Goal: Task Accomplishment & Management: Use online tool/utility

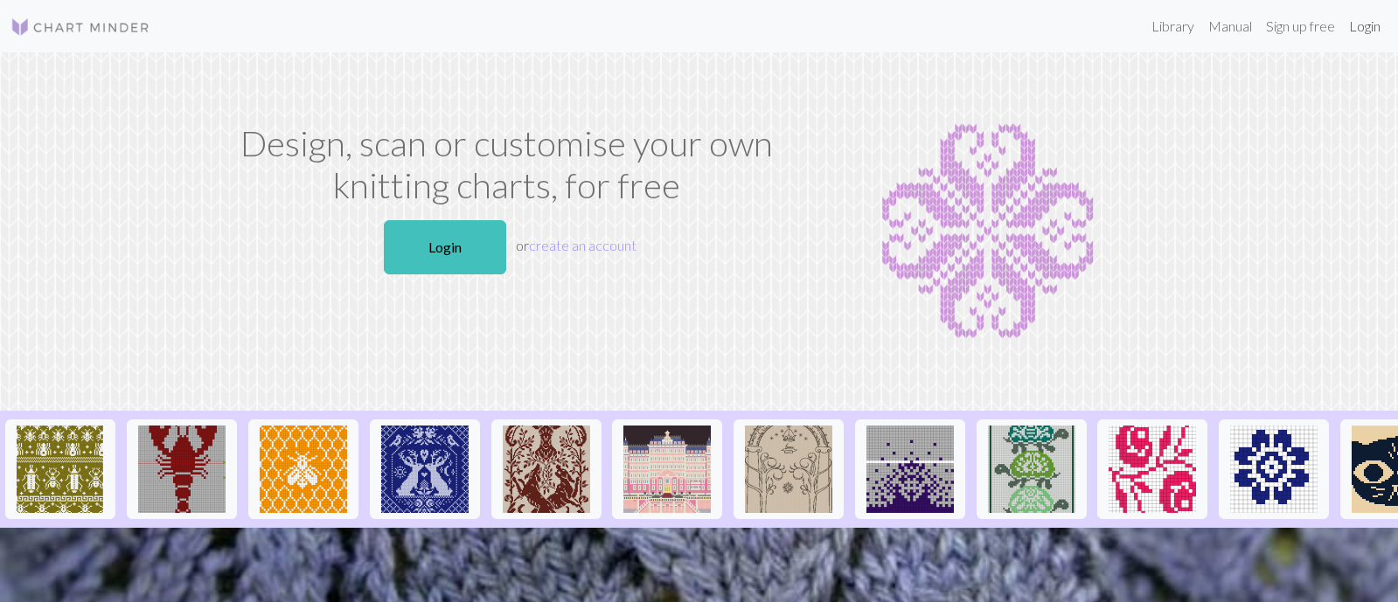
click at [1357, 31] on link "Login" at bounding box center [1364, 26] width 45 height 35
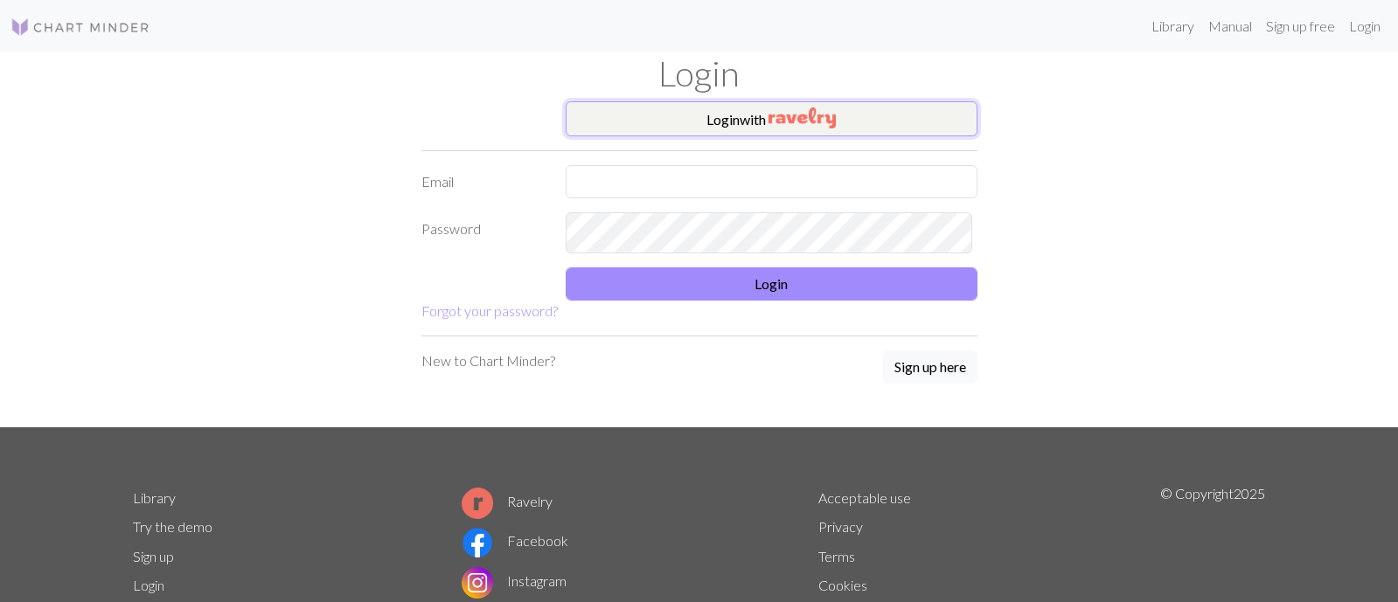
click at [720, 136] on button "Login with" at bounding box center [772, 118] width 412 height 35
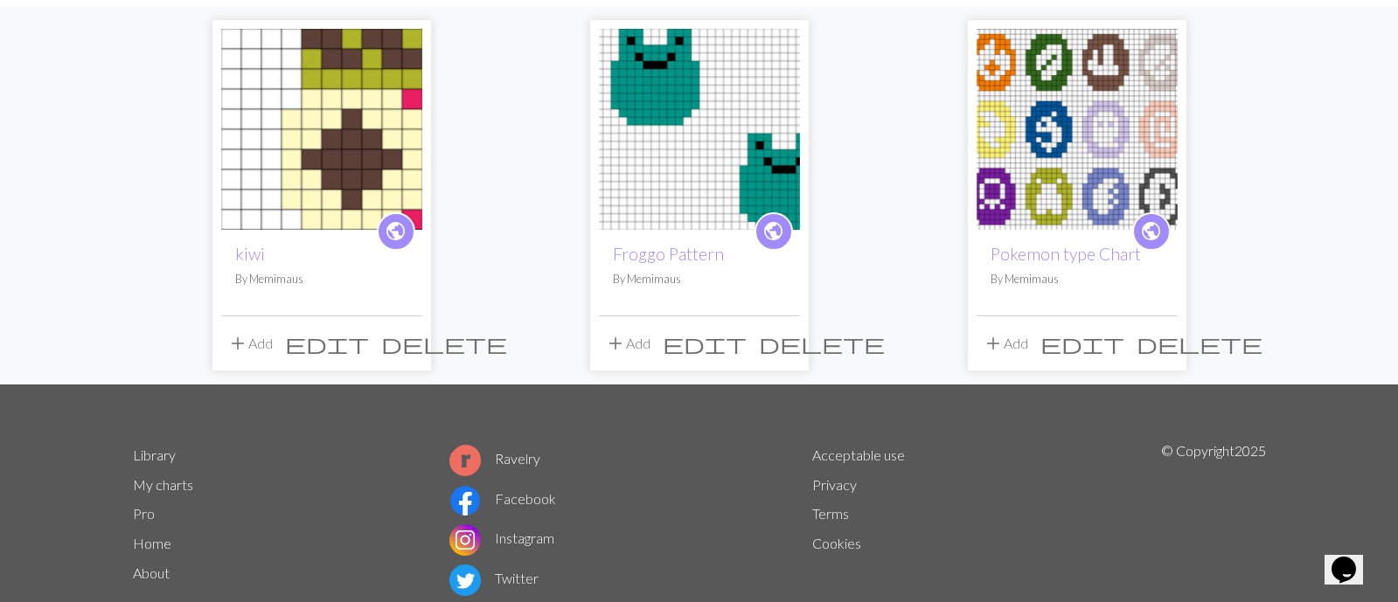
scroll to position [149, 0]
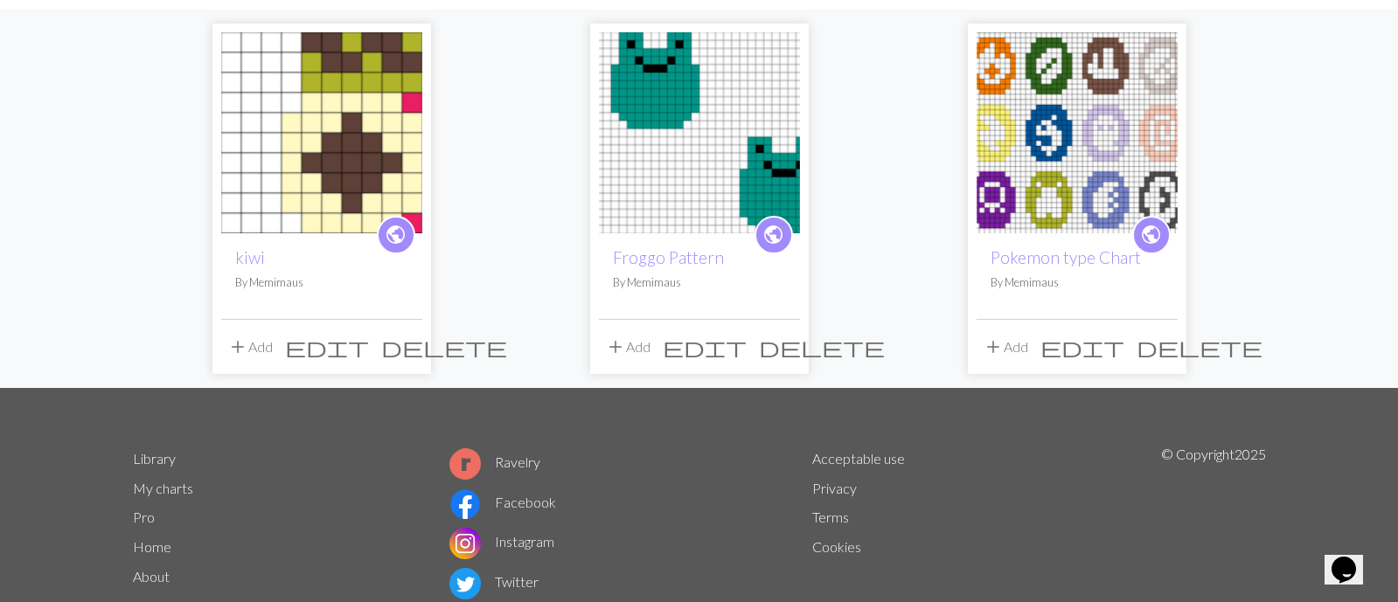
click at [312, 195] on img at bounding box center [321, 132] width 201 height 201
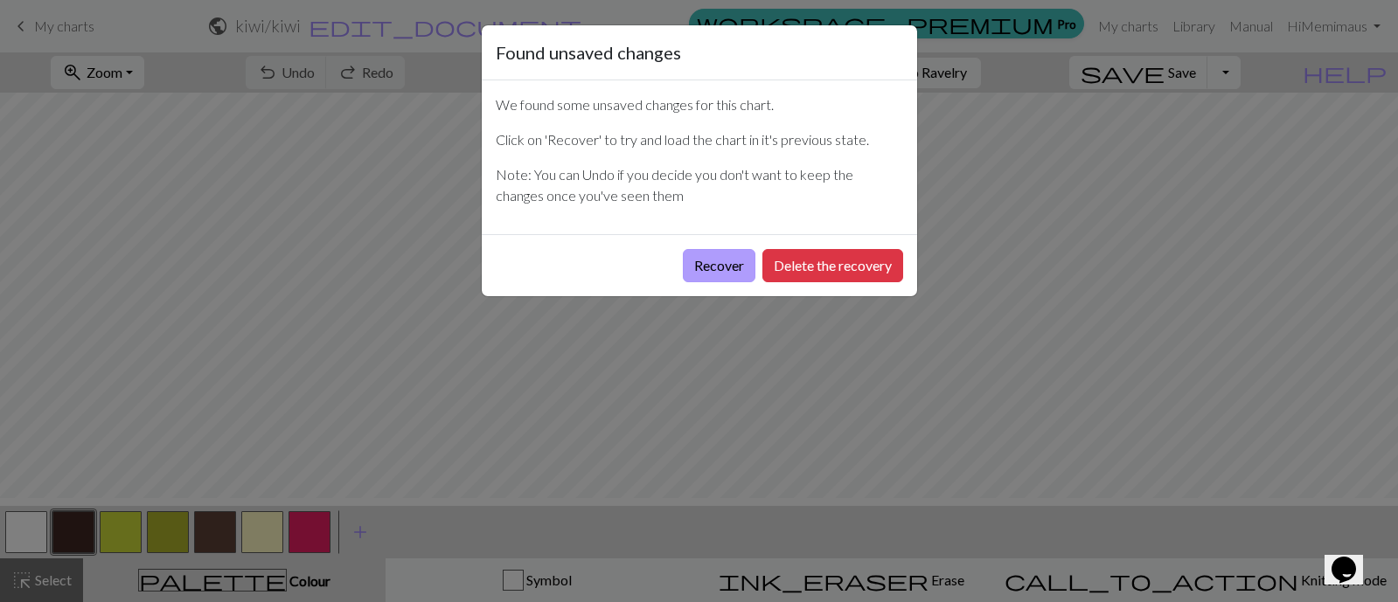
click at [683, 282] on button "Recover" at bounding box center [719, 265] width 73 height 33
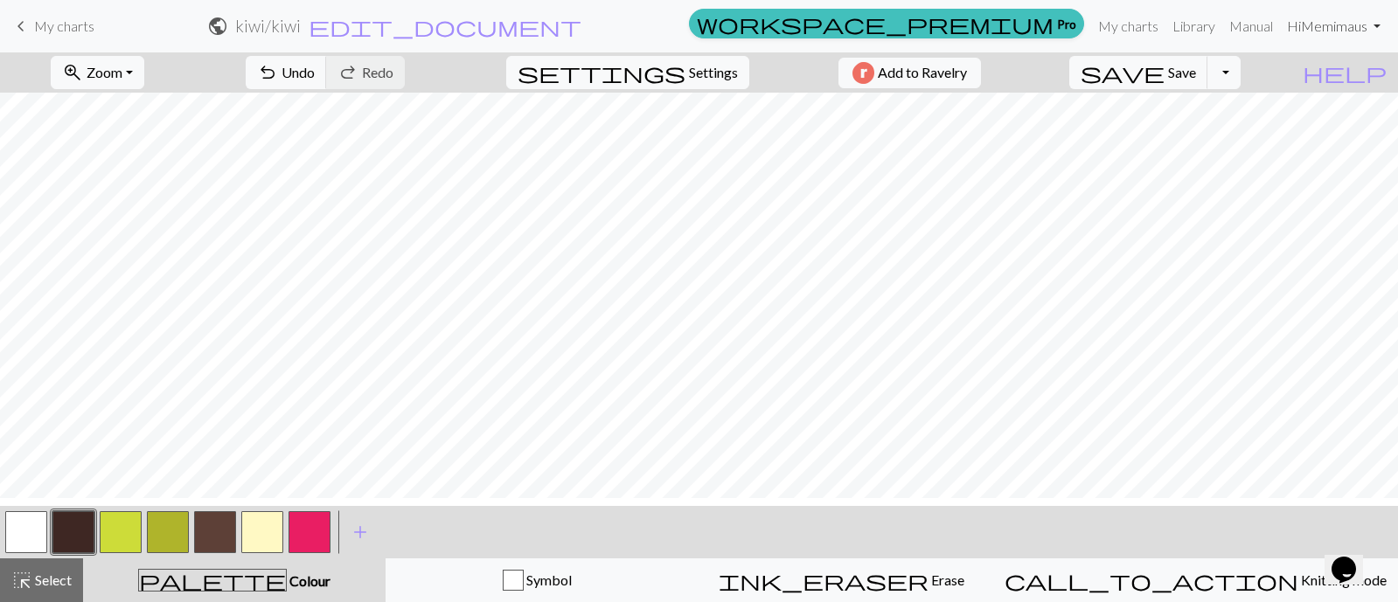
click at [1346, 41] on link "Hi Memimaus" at bounding box center [1334, 26] width 108 height 35
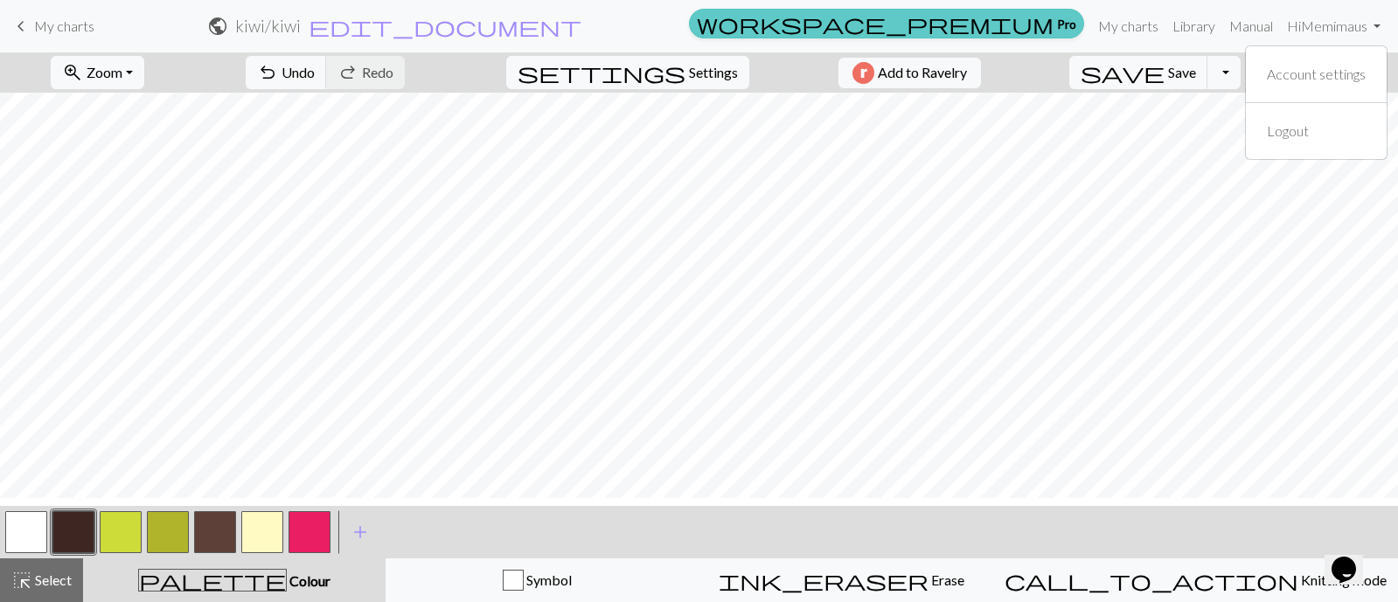
click at [953, 22] on span "workspace_premium" at bounding box center [875, 23] width 357 height 24
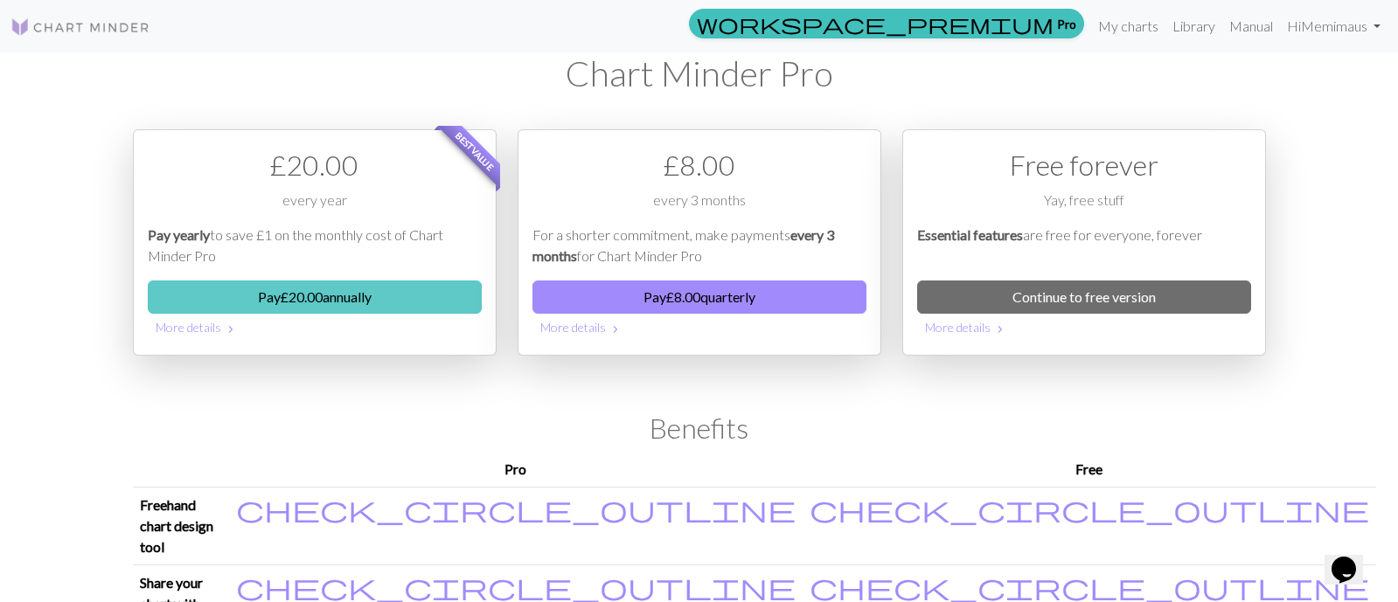
click at [363, 314] on button "Pay £ 20.00 annually" at bounding box center [315, 297] width 334 height 33
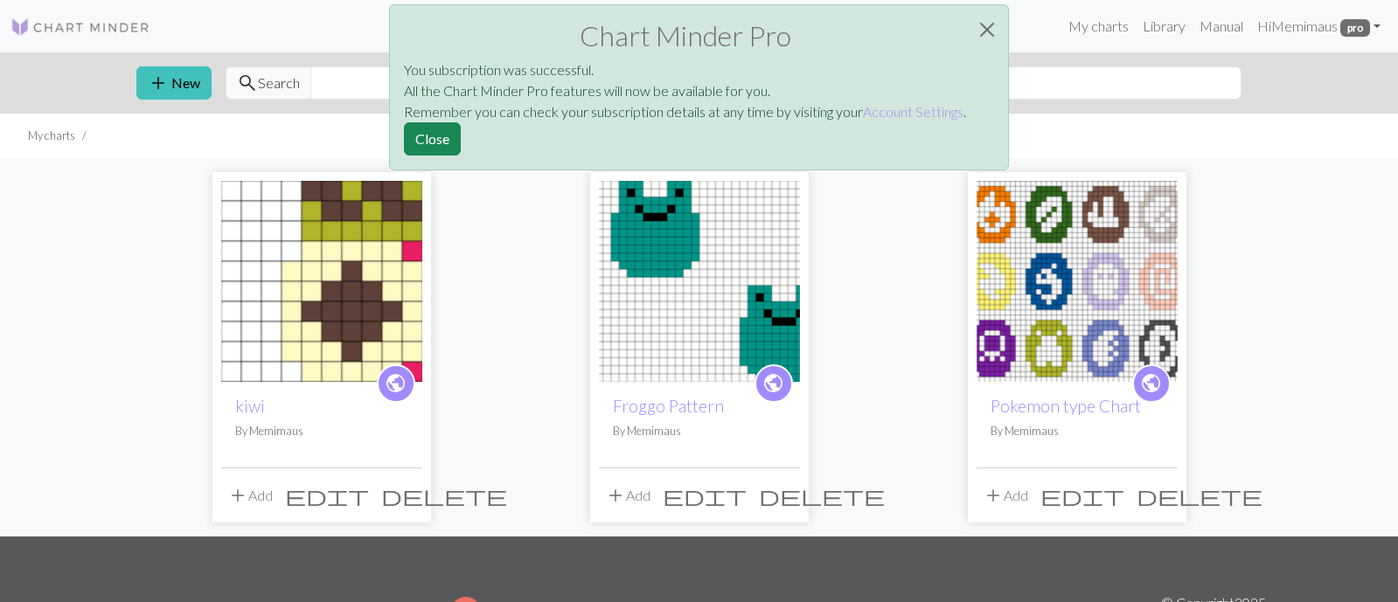
click at [783, 468] on div "public Froggo Pattern By Memimaus" at bounding box center [699, 425] width 201 height 86
click at [404, 156] on button "Close" at bounding box center [432, 138] width 57 height 33
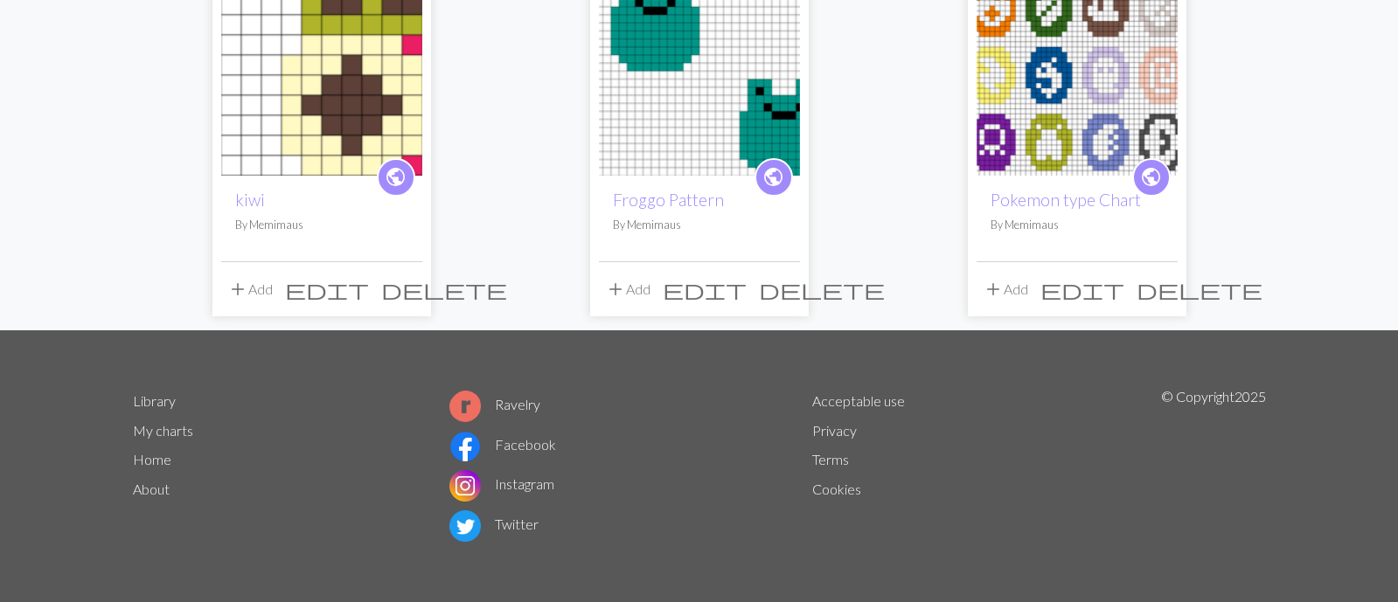
scroll to position [344, 0]
click at [379, 176] on div "public kiwi By Memimaus" at bounding box center [321, 219] width 201 height 86
click at [336, 176] on div "public kiwi By Memimaus" at bounding box center [321, 219] width 201 height 86
click at [255, 190] on link "kiwi" at bounding box center [250, 200] width 30 height 20
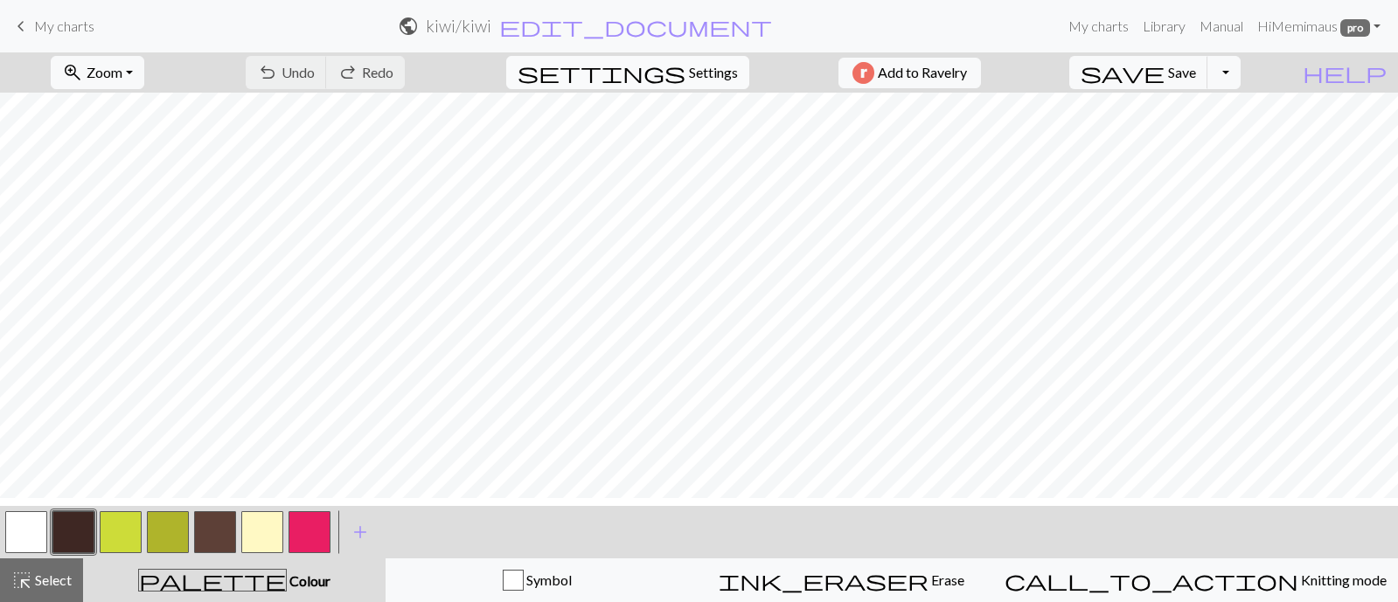
click at [670, 87] on button "settings Settings" at bounding box center [627, 72] width 243 height 33
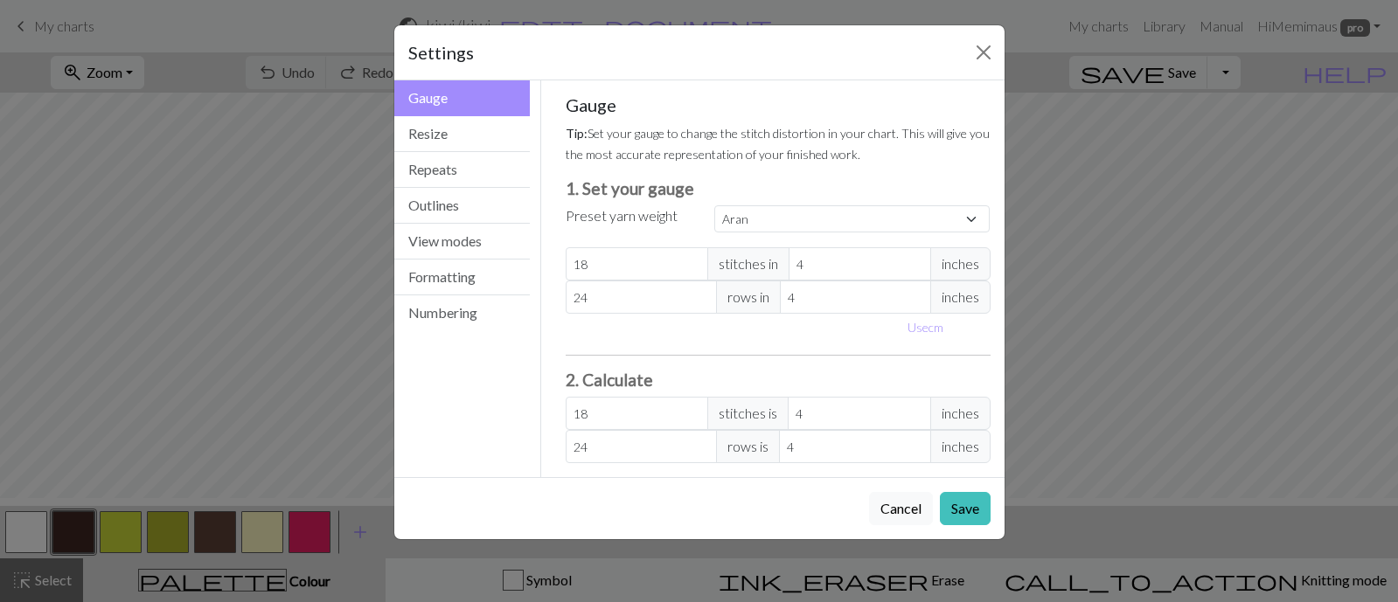
scroll to position [52, 0]
click at [851, 233] on select "Custom Square Lace Light Fingering Fingering Sport Double knit Worsted Aran Bul…" at bounding box center [852, 218] width 276 height 27
select select "fingering"
click at [718, 230] on select "Custom Square Lace Light Fingering Fingering Sport Double knit Worsted Aran Bul…" at bounding box center [852, 218] width 276 height 27
type input "28"
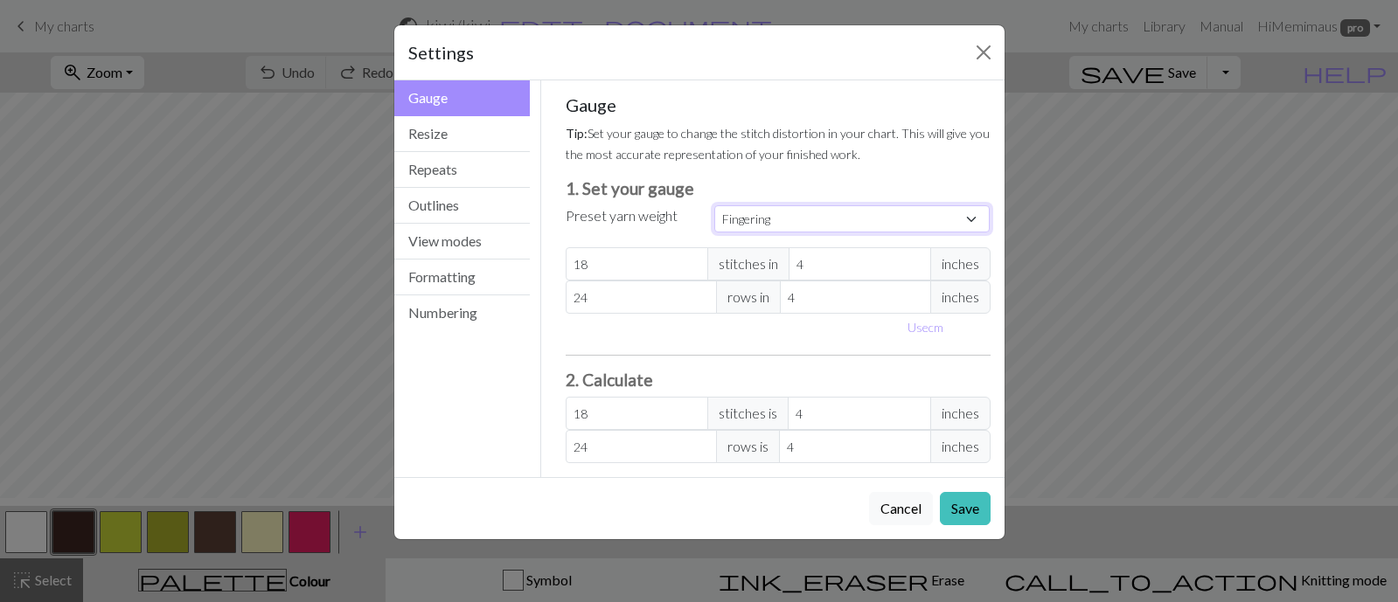
type input "36"
type input "28"
type input "36"
click at [789, 233] on select "Custom Square Lace Light Fingering Fingering Sport Double knit Worsted Aran Bul…" at bounding box center [852, 218] width 276 height 27
click at [718, 230] on select "Custom Square Lace Light Fingering Fingering Sport Double knit Worsted Aran Bul…" at bounding box center [852, 218] width 276 height 27
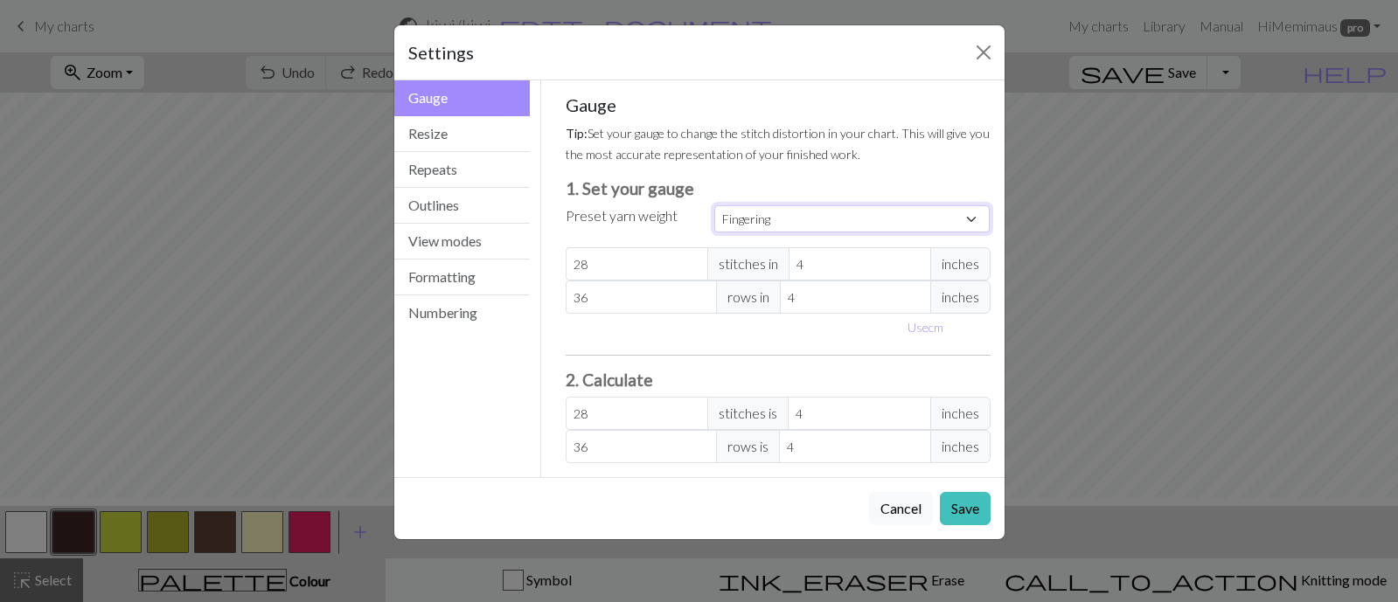
scroll to position [152, 0]
click at [960, 517] on button "Save" at bounding box center [965, 508] width 51 height 33
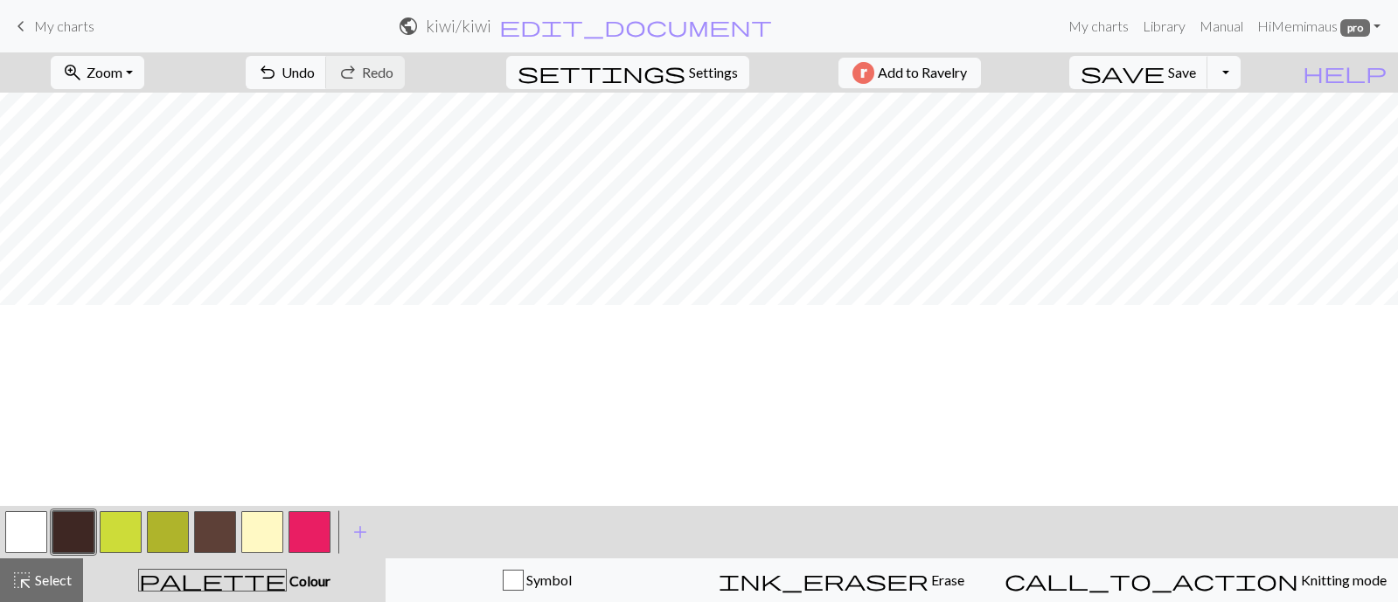
scroll to position [337, 0]
click at [698, 61] on button "settings Settings" at bounding box center [627, 72] width 243 height 33
select select "fingering"
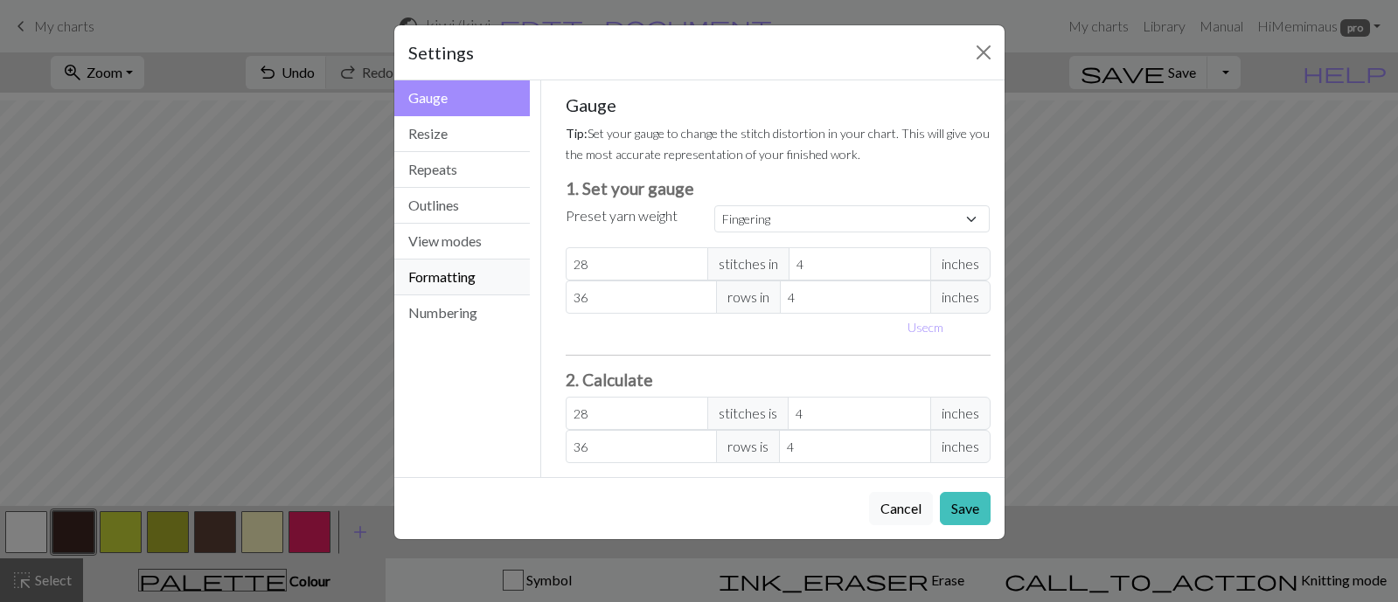
scroll to position [0, 0]
click at [445, 152] on button "Resize" at bounding box center [462, 134] width 136 height 36
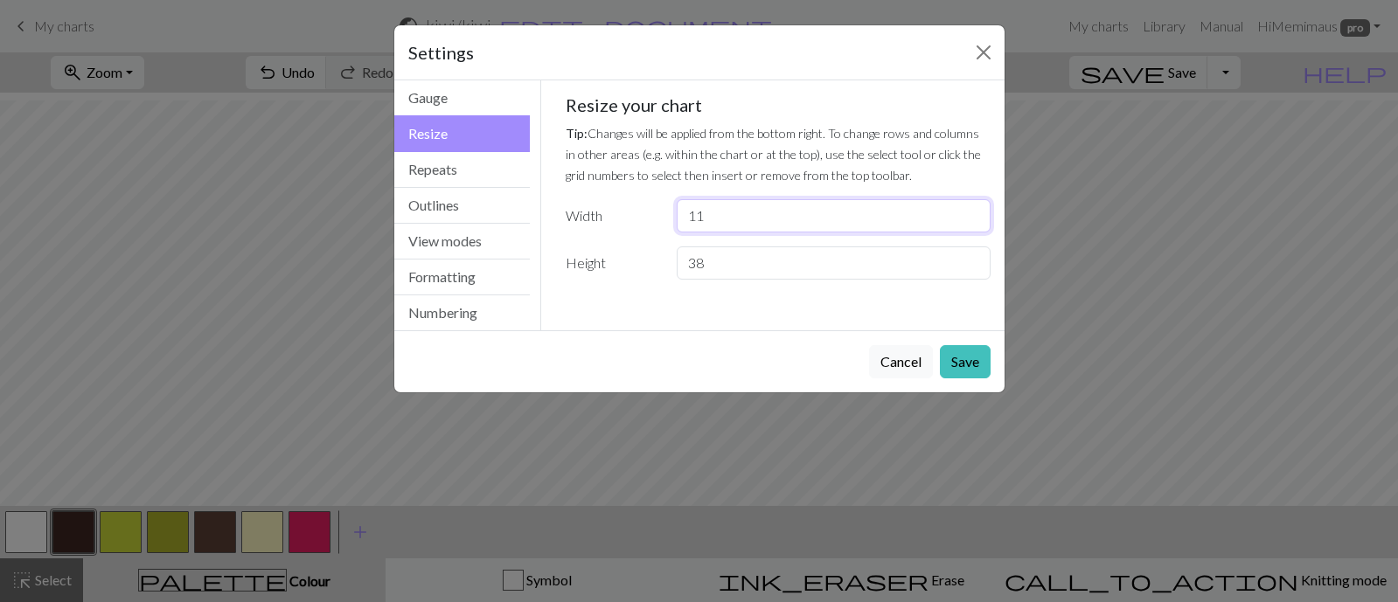
click at [963, 233] on input "11" at bounding box center [833, 215] width 313 height 33
click at [963, 233] on input "12" at bounding box center [833, 215] width 313 height 33
click at [963, 233] on input "13" at bounding box center [833, 215] width 313 height 33
click at [963, 233] on input "14" at bounding box center [833, 215] width 313 height 33
drag, startPoint x: 817, startPoint y: 290, endPoint x: 655, endPoint y: 271, distance: 163.7
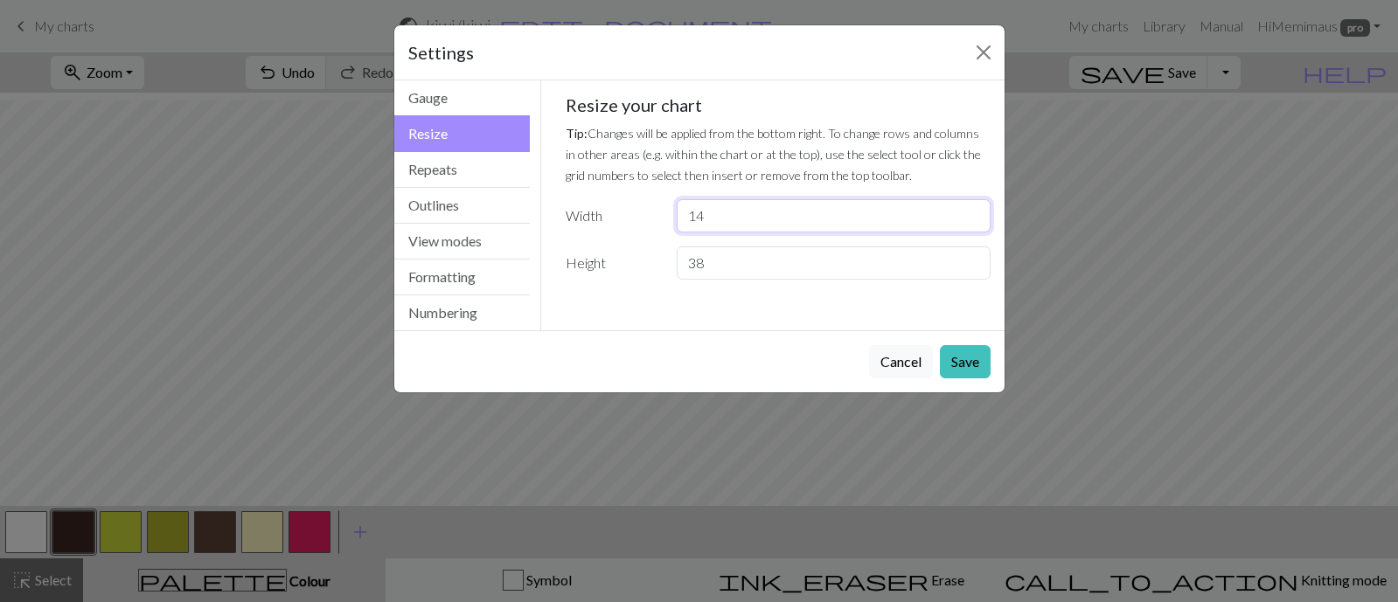
click at [664, 273] on div "Resize your chart Tip: Changes will be applied from the bottom right. To change…" at bounding box center [778, 186] width 425 height 185
type input "24"
drag, startPoint x: 750, startPoint y: 353, endPoint x: 679, endPoint y: 347, distance: 71.1
click at [679, 280] on div "38" at bounding box center [833, 263] width 334 height 33
type input "70"
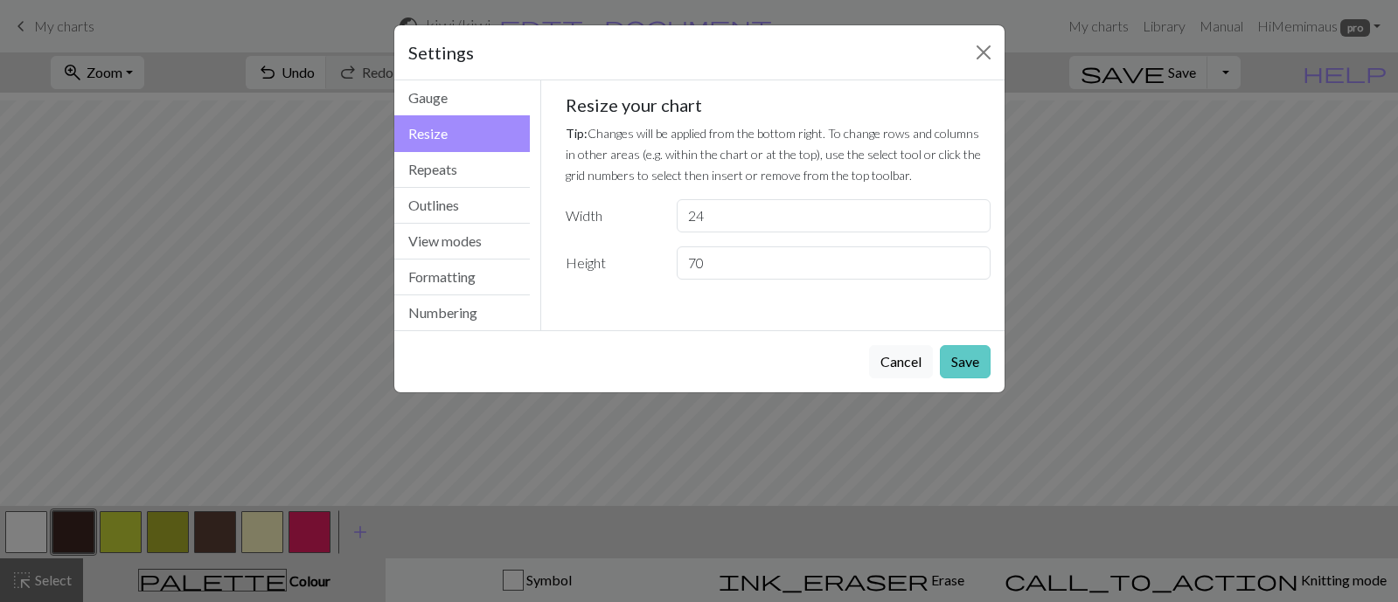
click at [960, 379] on button "Save" at bounding box center [965, 361] width 51 height 33
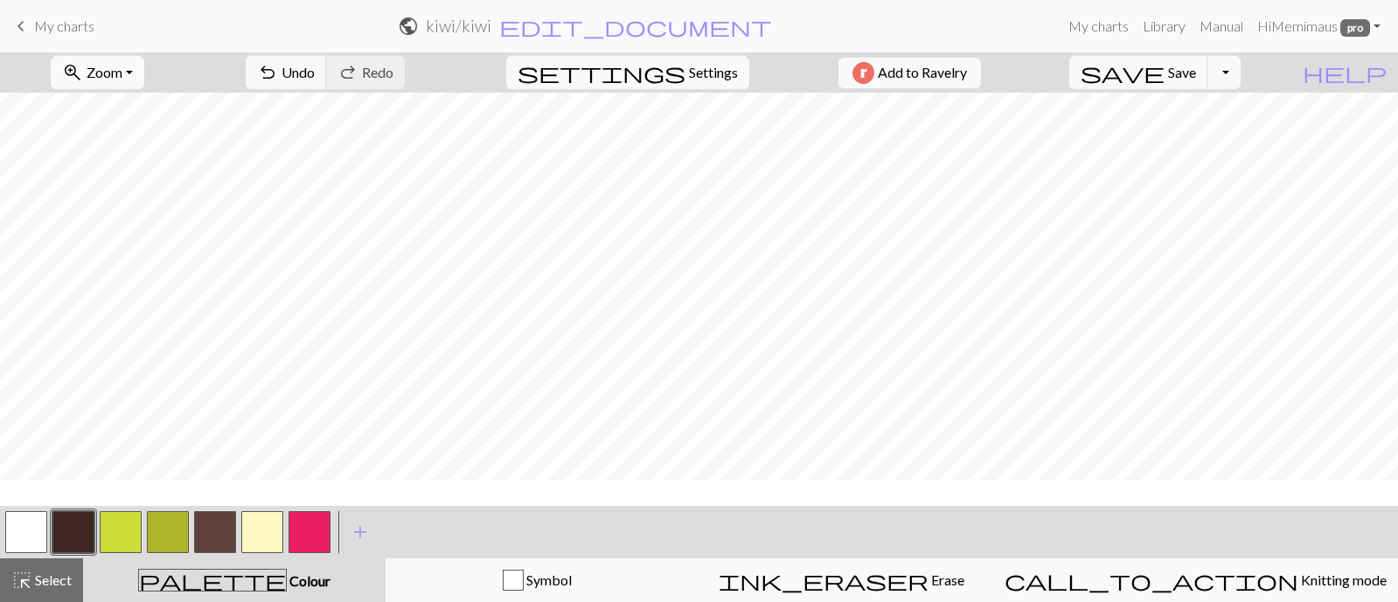
scroll to position [457, 0]
drag, startPoint x: 80, startPoint y: 578, endPoint x: 93, endPoint y: 576, distance: 13.2
click at [72, 578] on span "Select" at bounding box center [51, 580] width 39 height 17
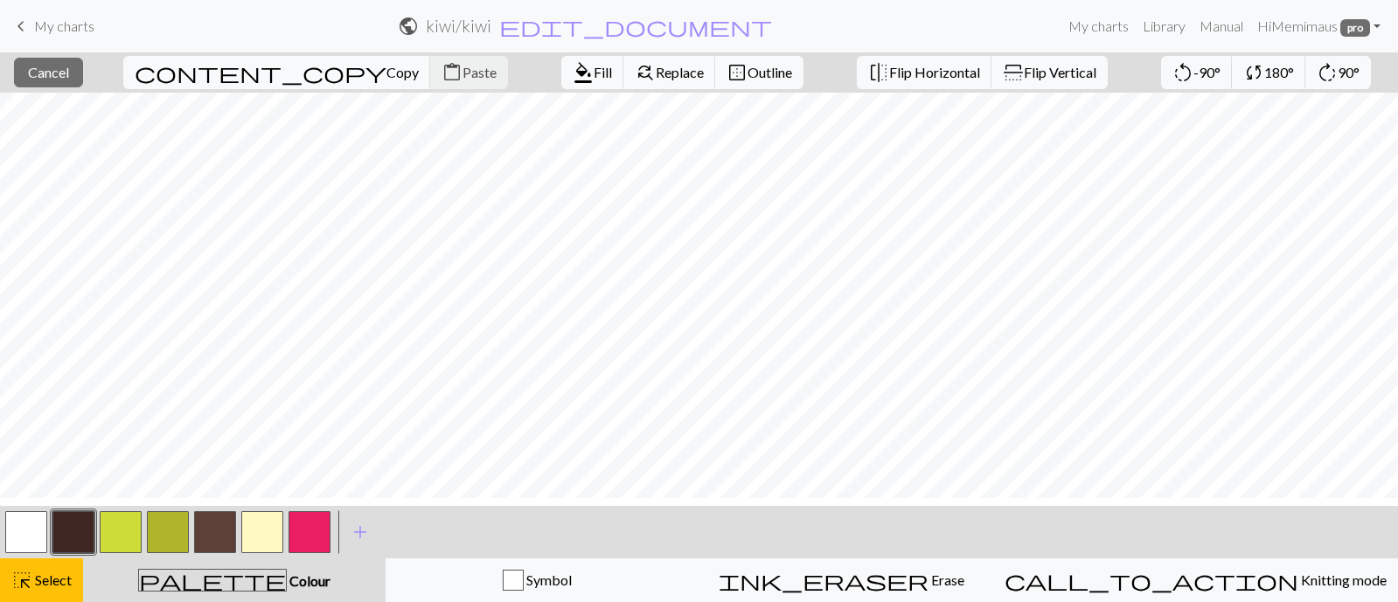
scroll to position [455, 0]
click at [386, 75] on span "Copy" at bounding box center [402, 72] width 32 height 17
click at [573, 69] on span "format_color_fill" at bounding box center [583, 72] width 21 height 24
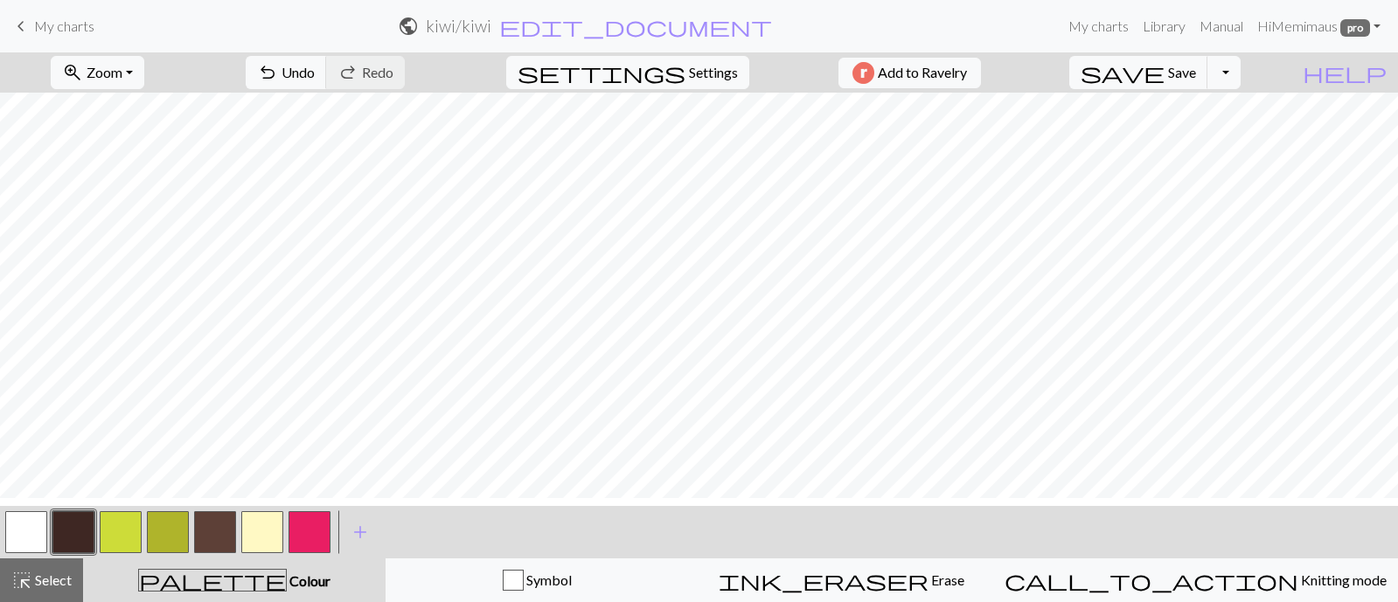
click at [26, 523] on button "button" at bounding box center [26, 532] width 42 height 42
click at [16, 579] on span "highlight_alt" at bounding box center [21, 580] width 21 height 24
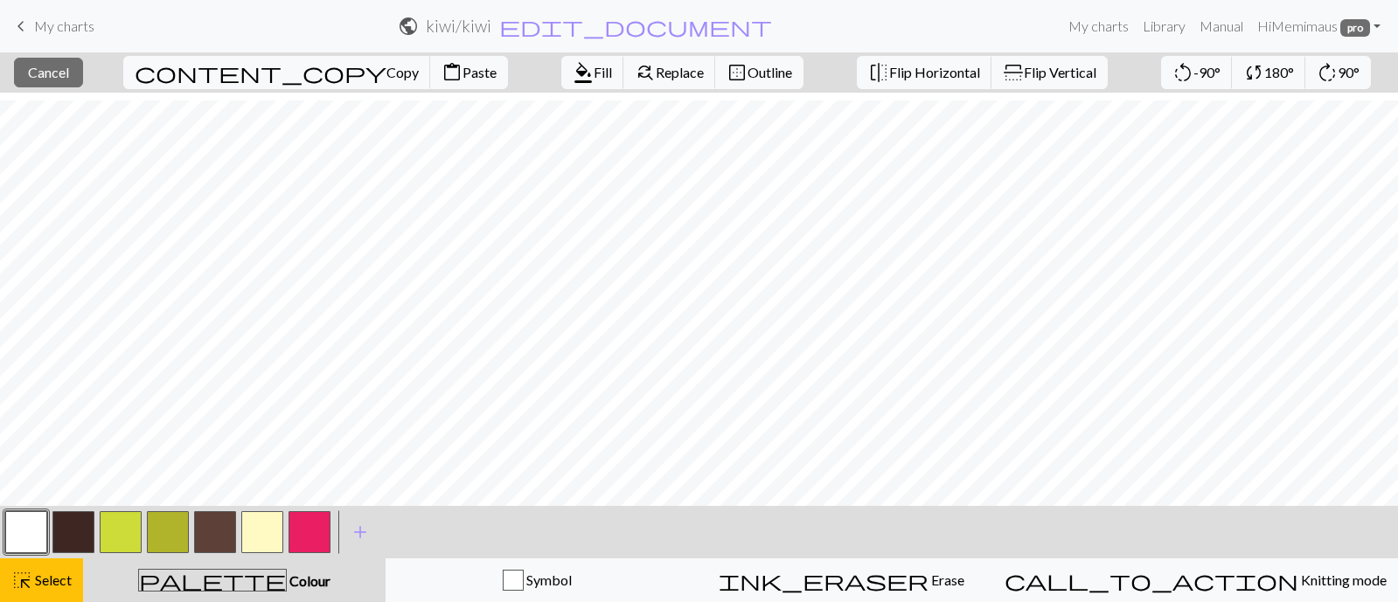
scroll to position [5, 0]
click at [462, 80] on span "Paste" at bounding box center [479, 72] width 34 height 17
click at [69, 80] on span "Cancel" at bounding box center [48, 72] width 41 height 17
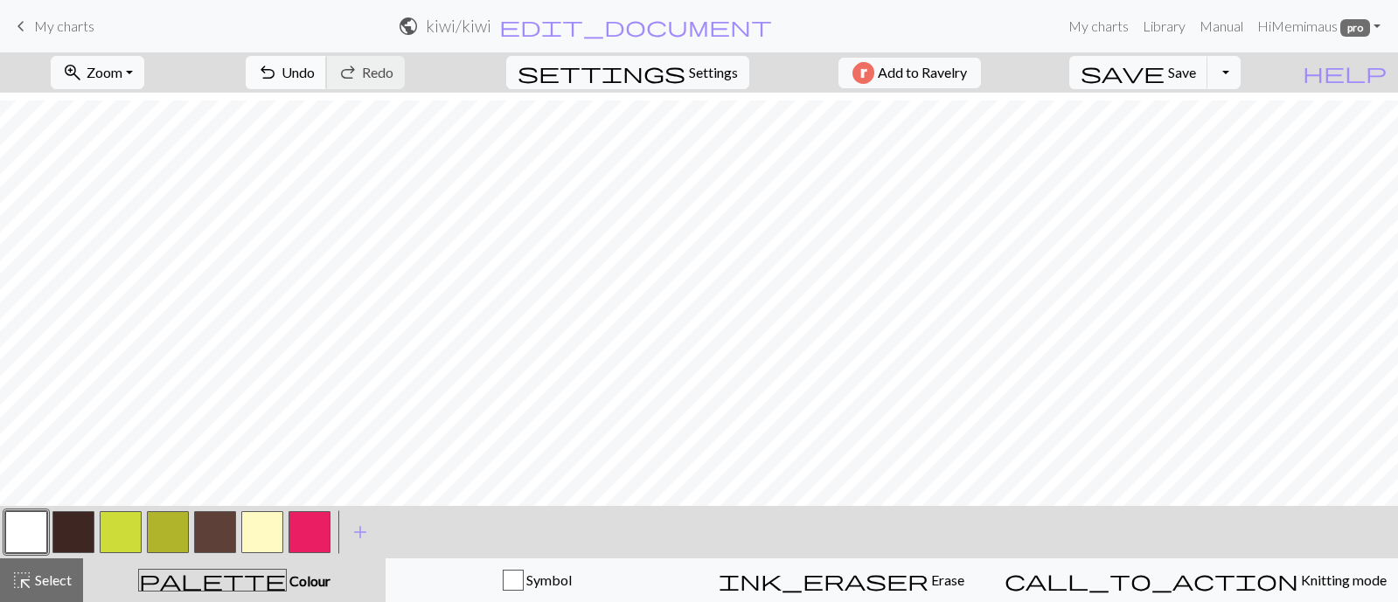
click at [315, 80] on span "Undo" at bounding box center [297, 72] width 33 height 17
click at [327, 65] on button "undo Undo Undo" at bounding box center [286, 72] width 81 height 33
click at [72, 588] on span "Select" at bounding box center [51, 580] width 39 height 17
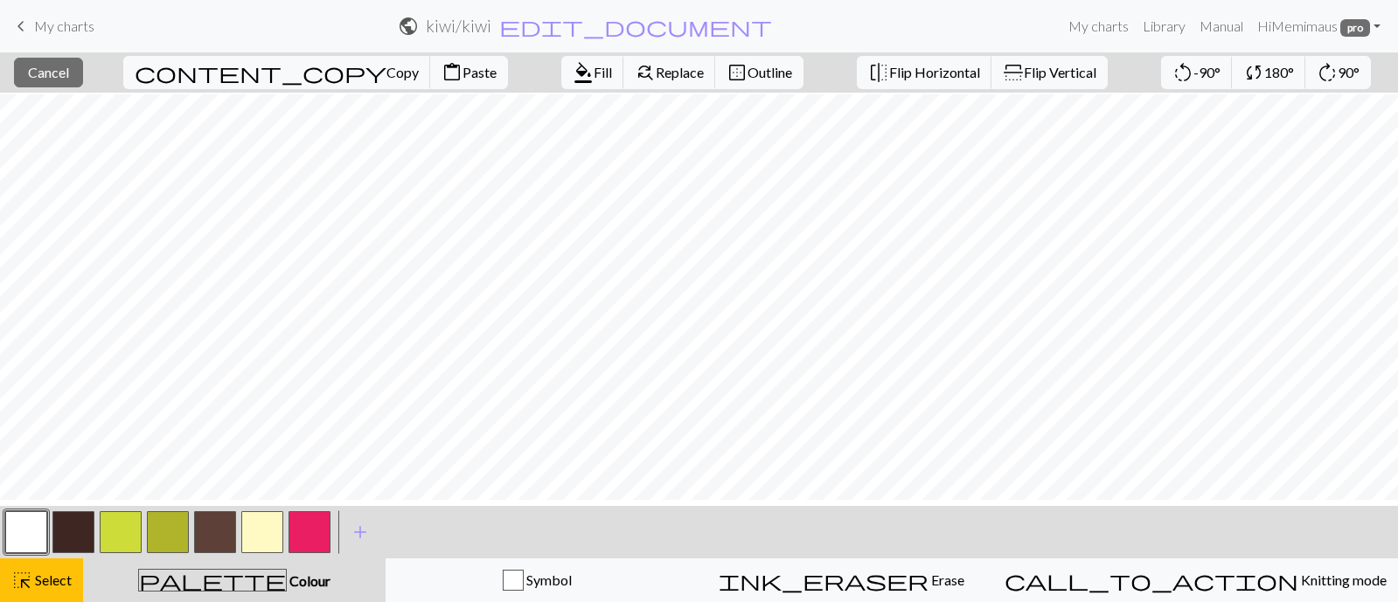
scroll to position [379, 0]
click at [386, 80] on span "Copy" at bounding box center [402, 72] width 32 height 17
click at [462, 77] on span "Paste" at bounding box center [479, 72] width 34 height 17
click at [594, 74] on span "Fill" at bounding box center [603, 72] width 18 height 17
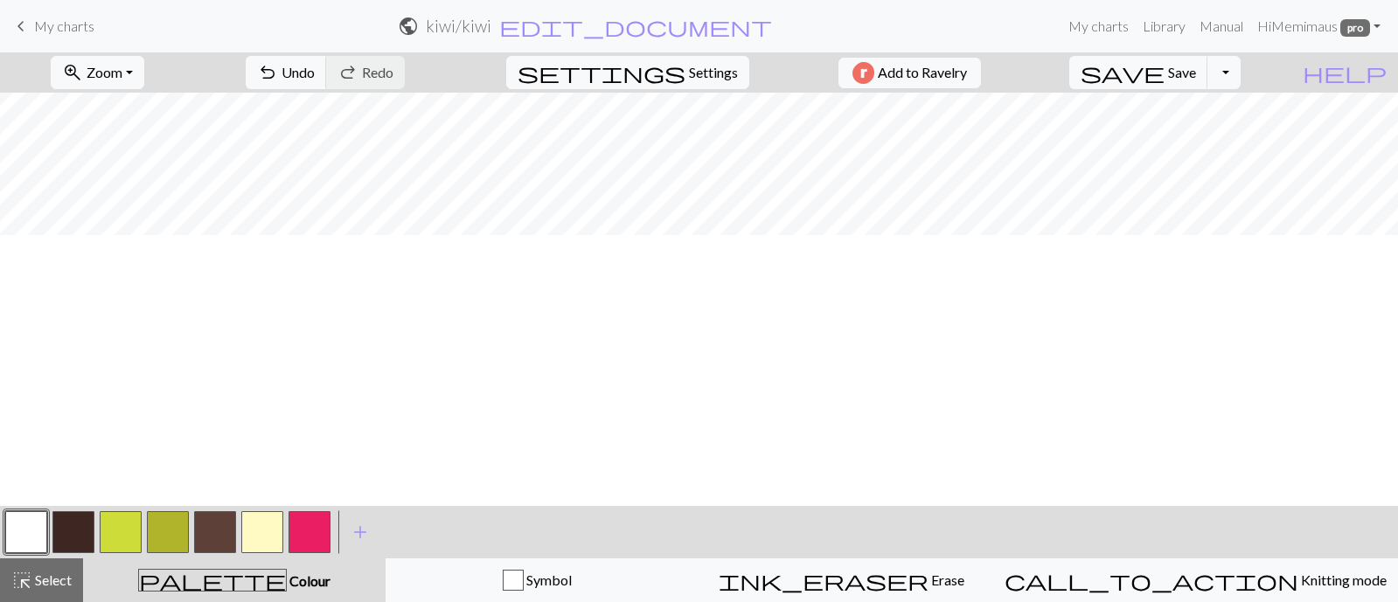
scroll to position [897, 0]
click at [83, 80] on span "zoom_in" at bounding box center [72, 72] width 21 height 24
click at [141, 260] on button "100%" at bounding box center [121, 246] width 138 height 28
click at [122, 89] on button "zoom_in Zoom Zoom" at bounding box center [98, 72] width 94 height 33
click at [140, 288] on button "150%" at bounding box center [121, 274] width 138 height 28
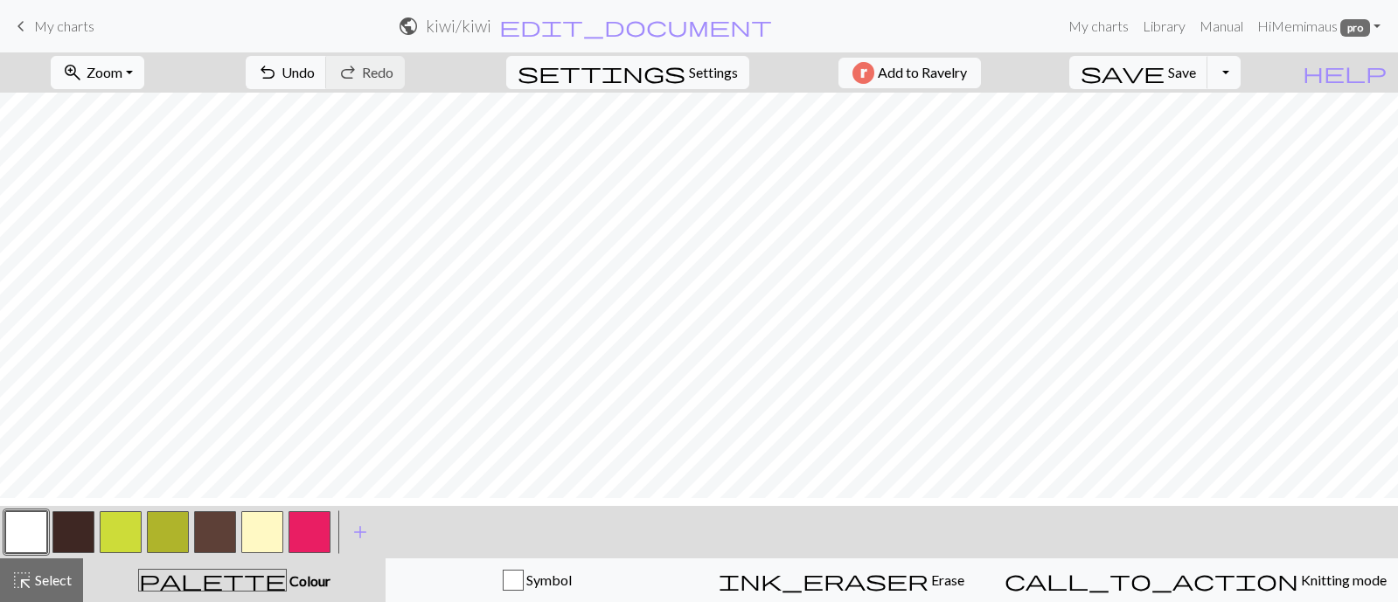
click at [122, 80] on span "Zoom" at bounding box center [105, 72] width 36 height 17
click at [117, 232] on button "50%" at bounding box center [121, 218] width 138 height 28
click at [83, 83] on span "zoom_in" at bounding box center [72, 72] width 21 height 24
click at [143, 260] on button "100%" at bounding box center [121, 246] width 138 height 28
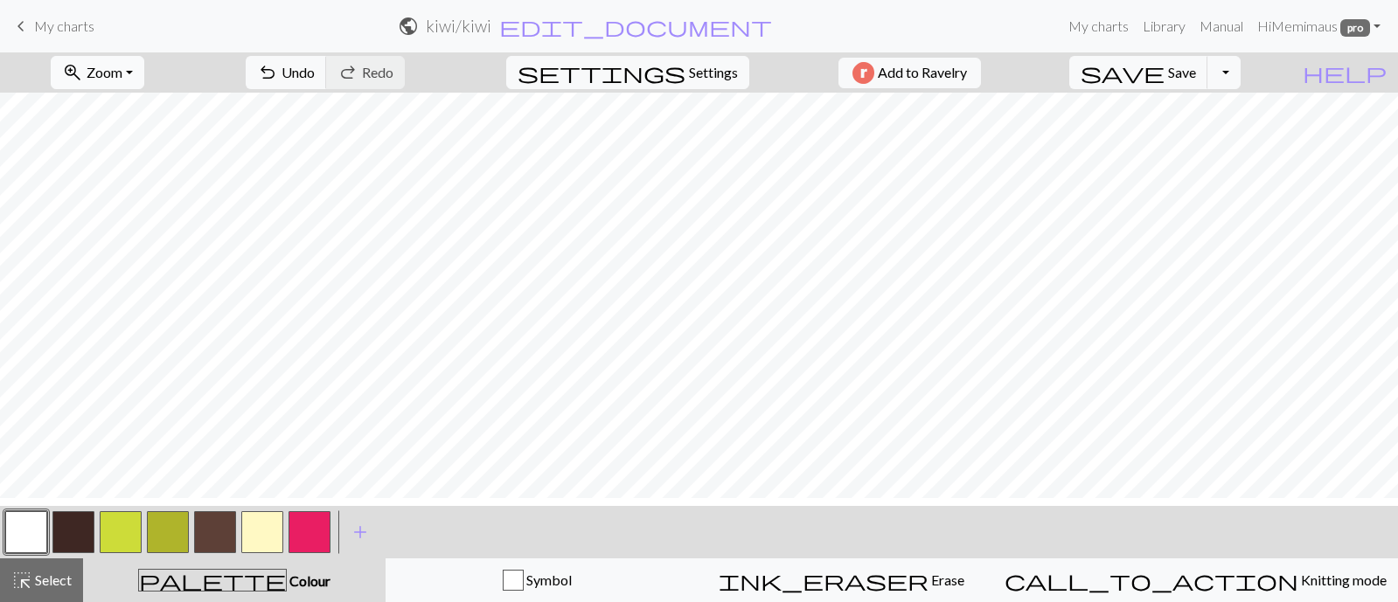
click at [122, 80] on span "Zoom" at bounding box center [105, 72] width 36 height 17
click at [142, 232] on button "50%" at bounding box center [121, 218] width 138 height 28
click at [1193, 80] on span "Save" at bounding box center [1182, 72] width 28 height 17
click at [60, 583] on span "Select" at bounding box center [51, 580] width 39 height 17
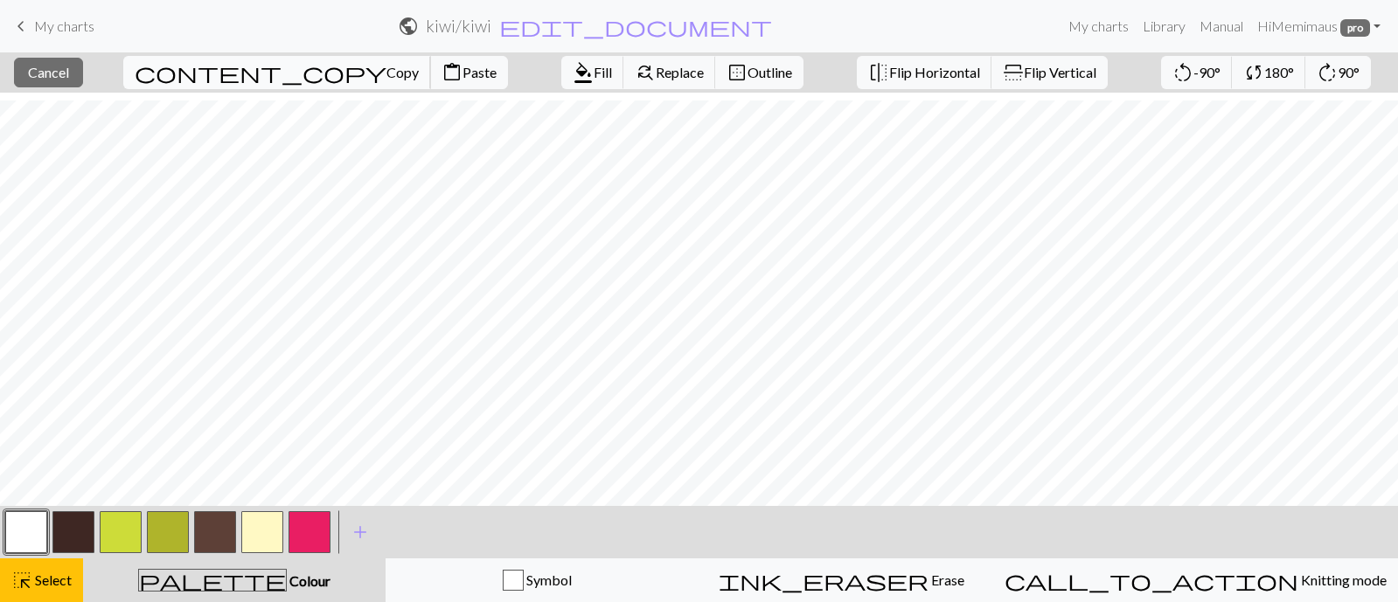
click at [386, 80] on span "Copy" at bounding box center [402, 72] width 32 height 17
click at [594, 80] on span "Fill" at bounding box center [603, 72] width 18 height 17
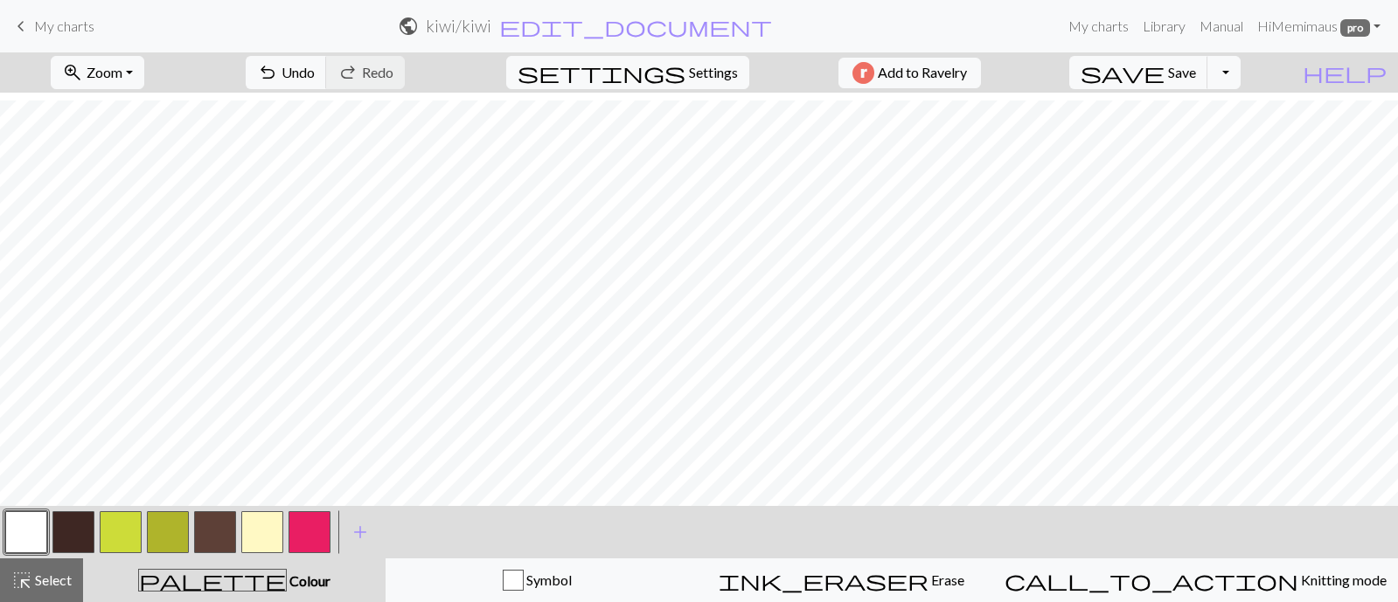
drag, startPoint x: 13, startPoint y: 575, endPoint x: 137, endPoint y: 569, distance: 124.3
click at [13, 575] on span "highlight_alt" at bounding box center [21, 580] width 21 height 24
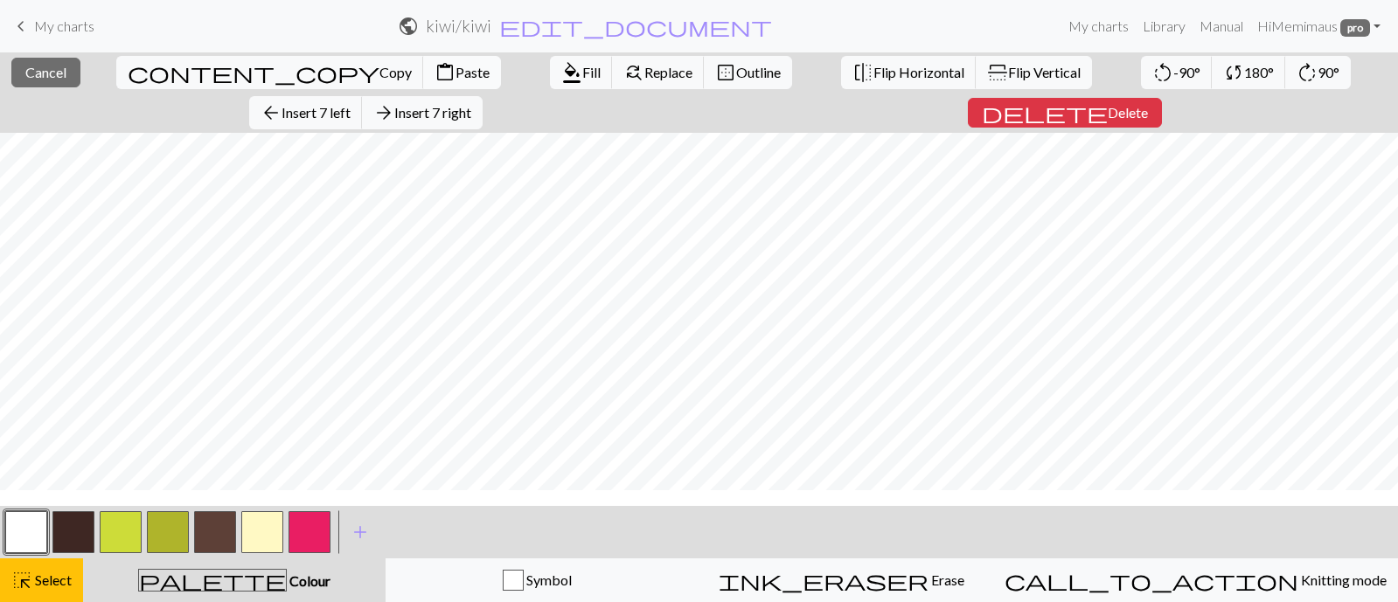
click at [455, 73] on span "Paste" at bounding box center [472, 72] width 34 height 17
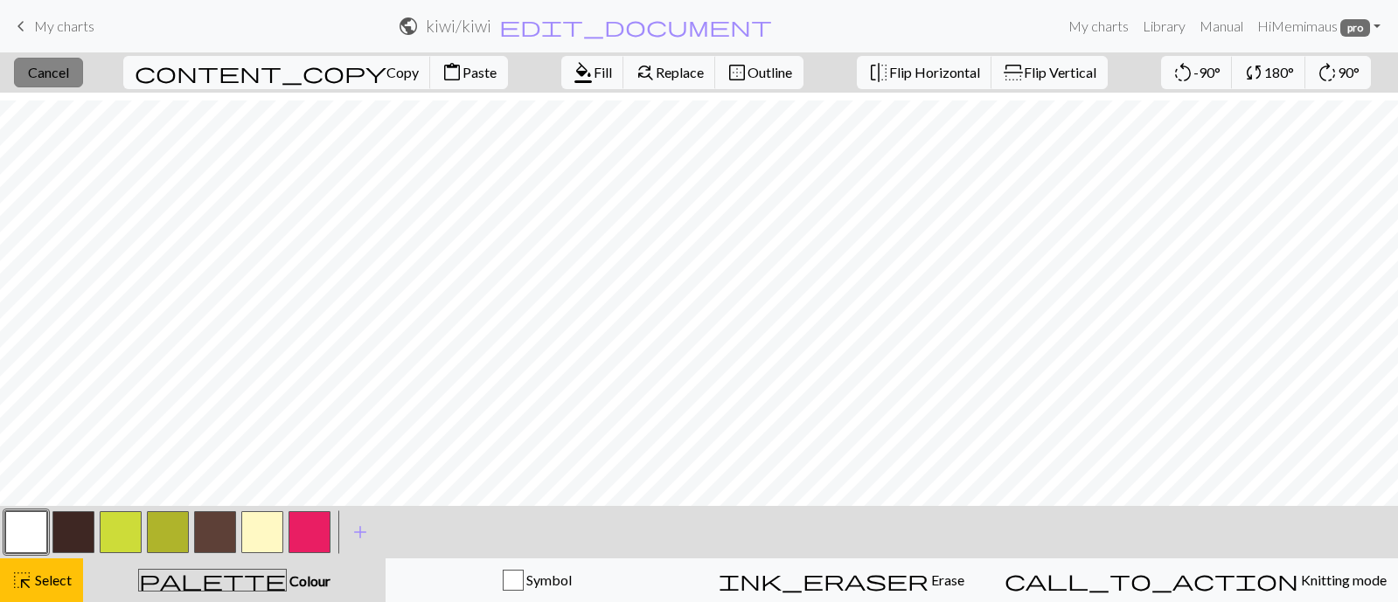
click at [66, 66] on span "Cancel" at bounding box center [48, 72] width 41 height 17
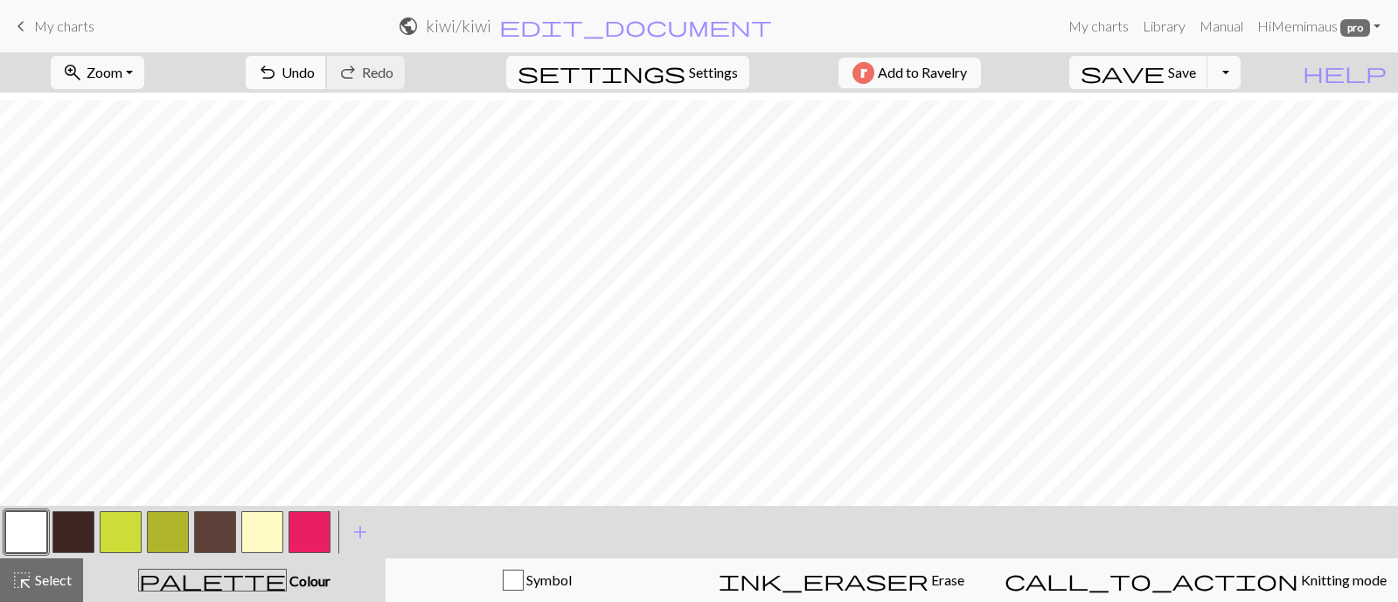
click at [278, 80] on span "undo" at bounding box center [267, 72] width 21 height 24
click at [315, 80] on span "Undo" at bounding box center [297, 72] width 33 height 17
click at [315, 72] on span "Undo" at bounding box center [297, 72] width 33 height 17
click at [57, 588] on span "Select" at bounding box center [51, 580] width 39 height 17
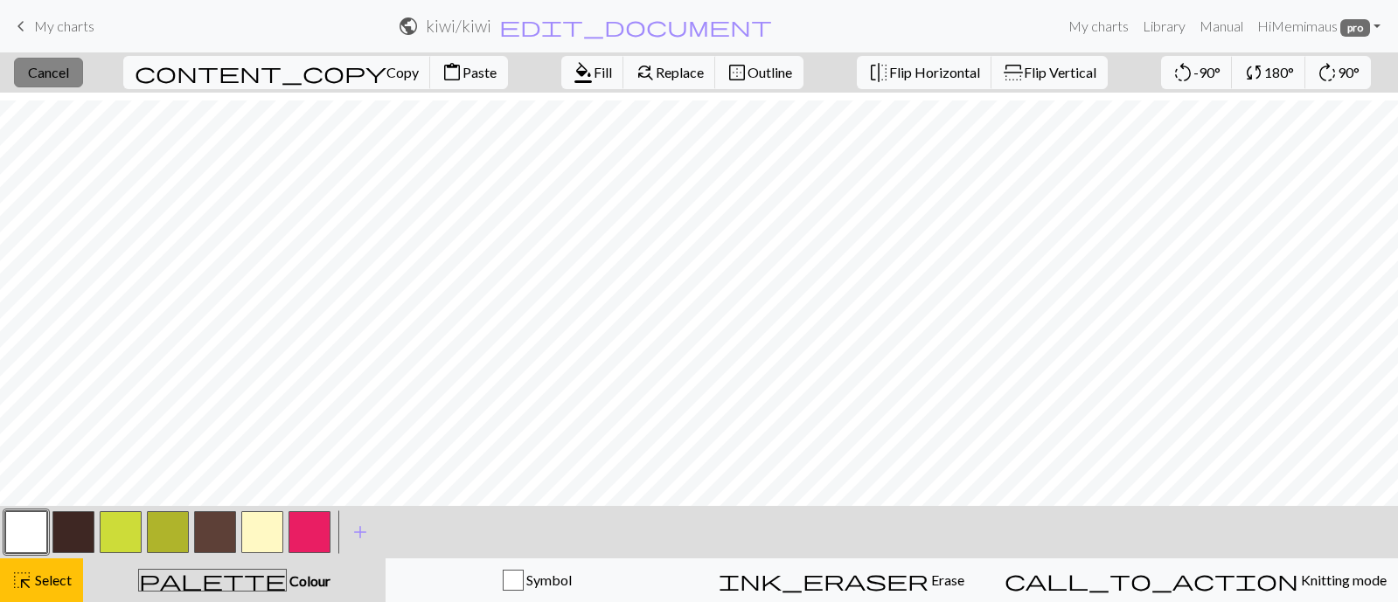
click at [69, 71] on span "Cancel" at bounding box center [48, 72] width 41 height 17
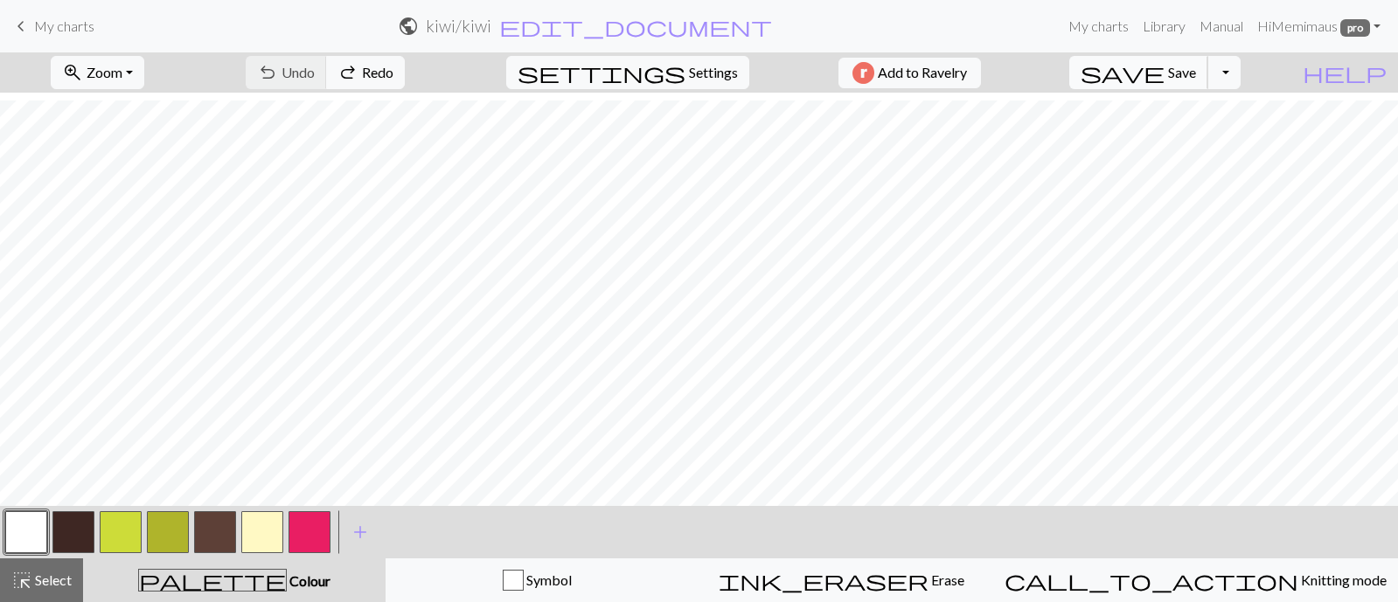
click at [1196, 80] on span "Save" at bounding box center [1182, 72] width 28 height 17
